Goal: Transaction & Acquisition: Subscribe to service/newsletter

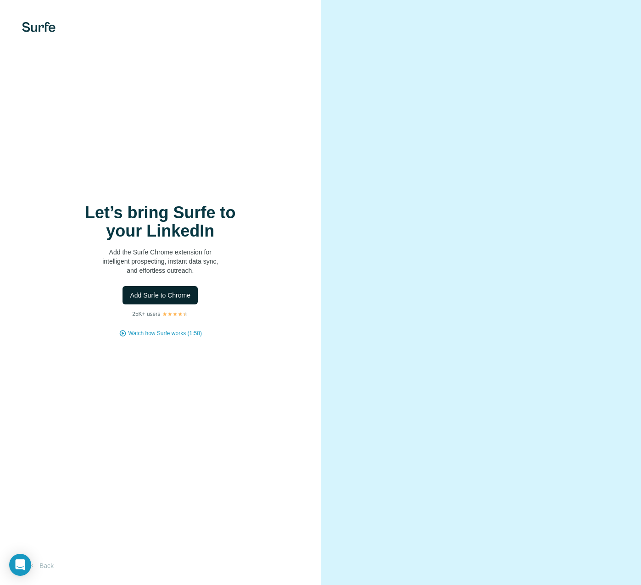
click at [170, 294] on span "Add Surfe to Chrome" at bounding box center [160, 295] width 61 height 9
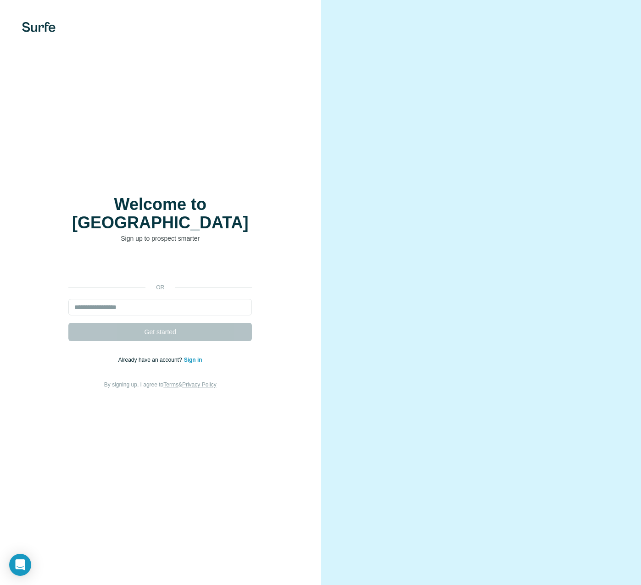
click at [123, 288] on div "or Get started Already have an account? Sign in By signing up, I agree to Terms…" at bounding box center [160, 324] width 284 height 132
click at [120, 299] on input "email" at bounding box center [159, 307] width 183 height 17
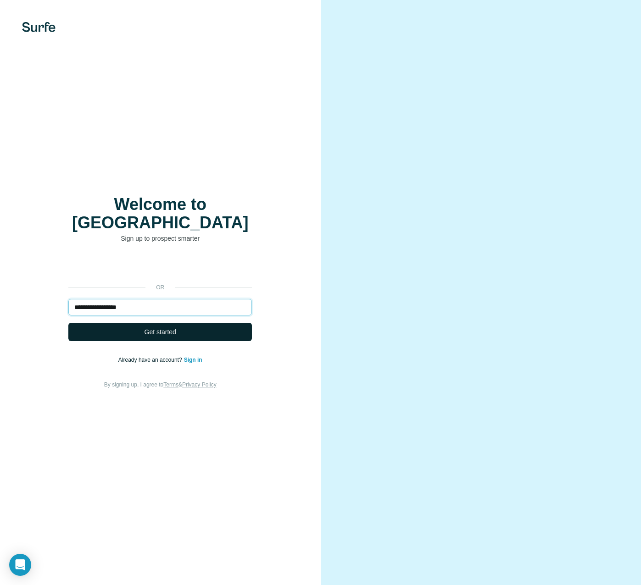
type input "**********"
click at [155, 327] on span "Get started" at bounding box center [160, 331] width 32 height 9
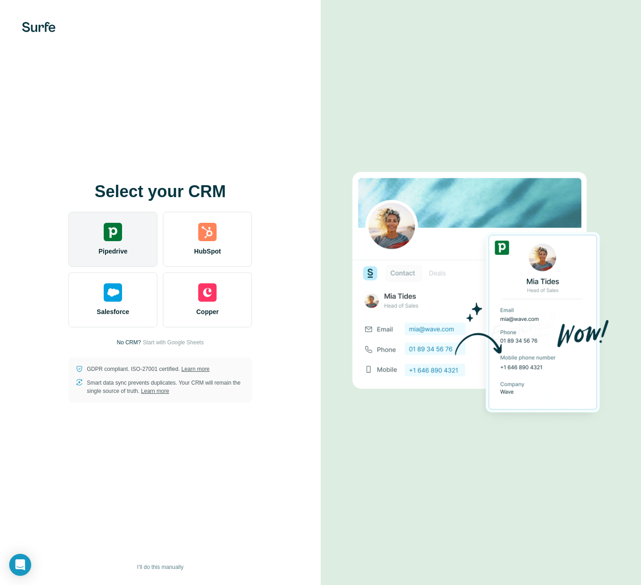
click at [114, 249] on span "Pipedrive" at bounding box center [113, 251] width 29 height 9
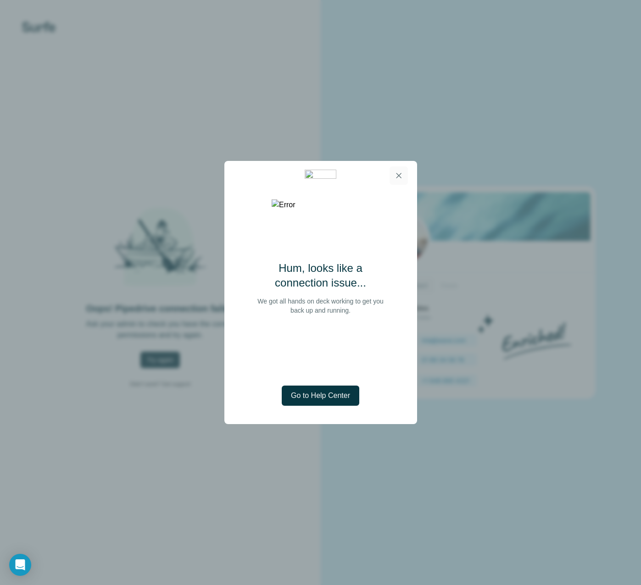
click at [398, 175] on icon "button" at bounding box center [398, 175] width 9 height 9
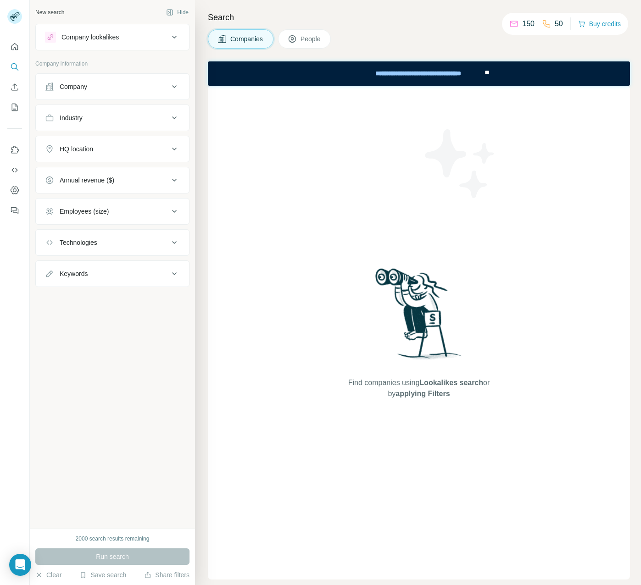
click at [177, 38] on icon at bounding box center [174, 37] width 11 height 11
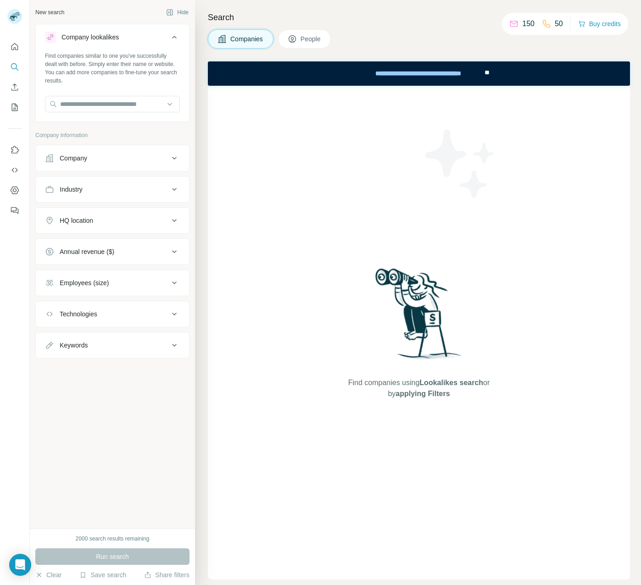
click at [177, 38] on icon at bounding box center [174, 37] width 11 height 11
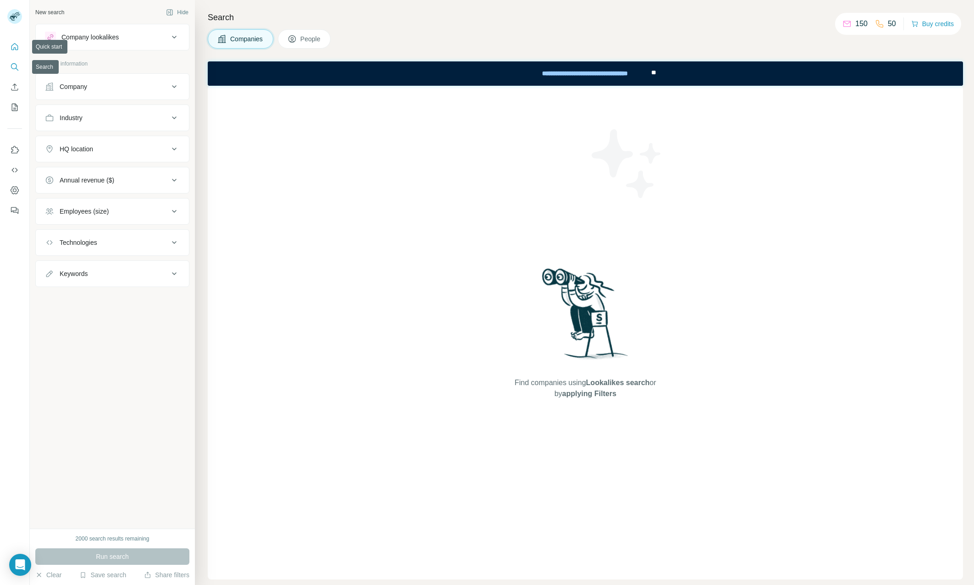
click at [13, 48] on icon "Quick start" at bounding box center [14, 46] width 9 height 9
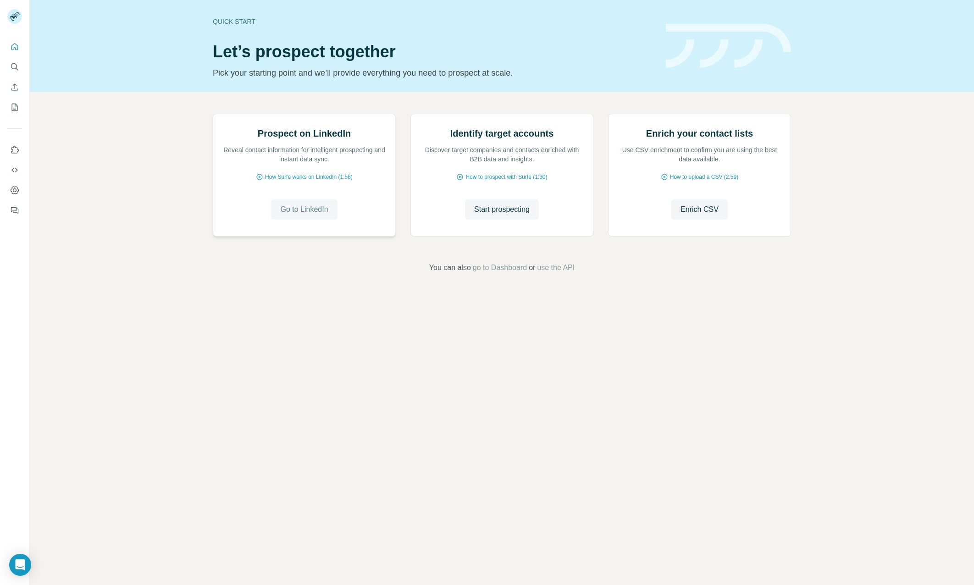
click at [305, 215] on span "Go to LinkedIn" at bounding box center [304, 209] width 48 height 11
